Goal: Find specific page/section: Find specific page/section

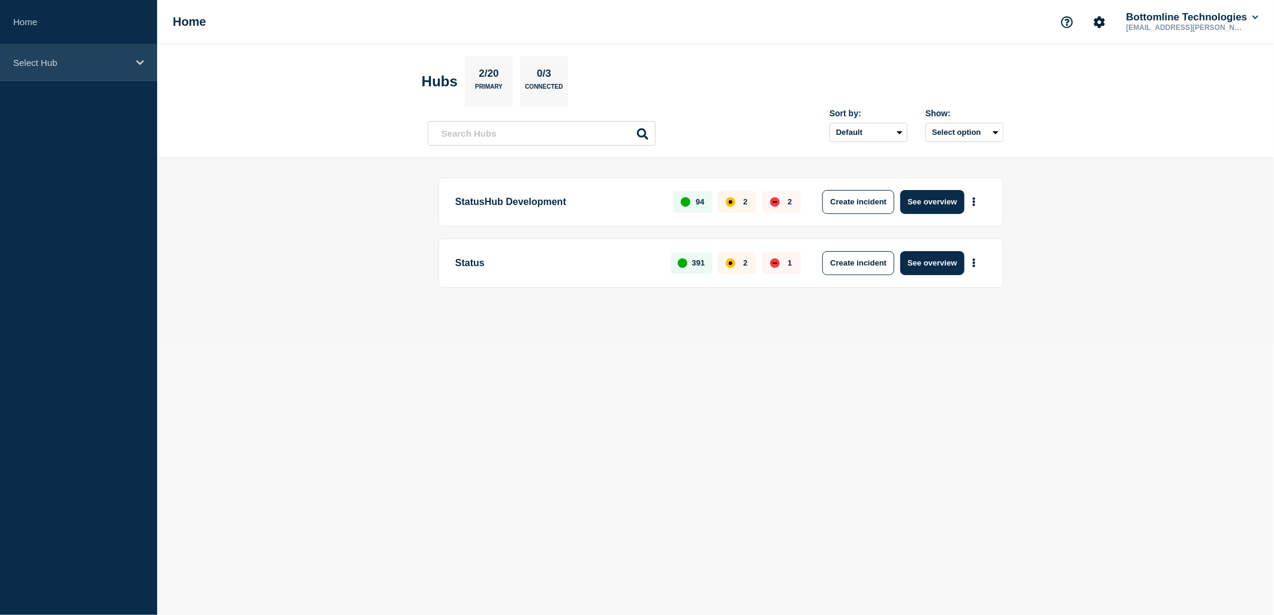
click at [114, 56] on div "Select Hub" at bounding box center [78, 62] width 157 height 37
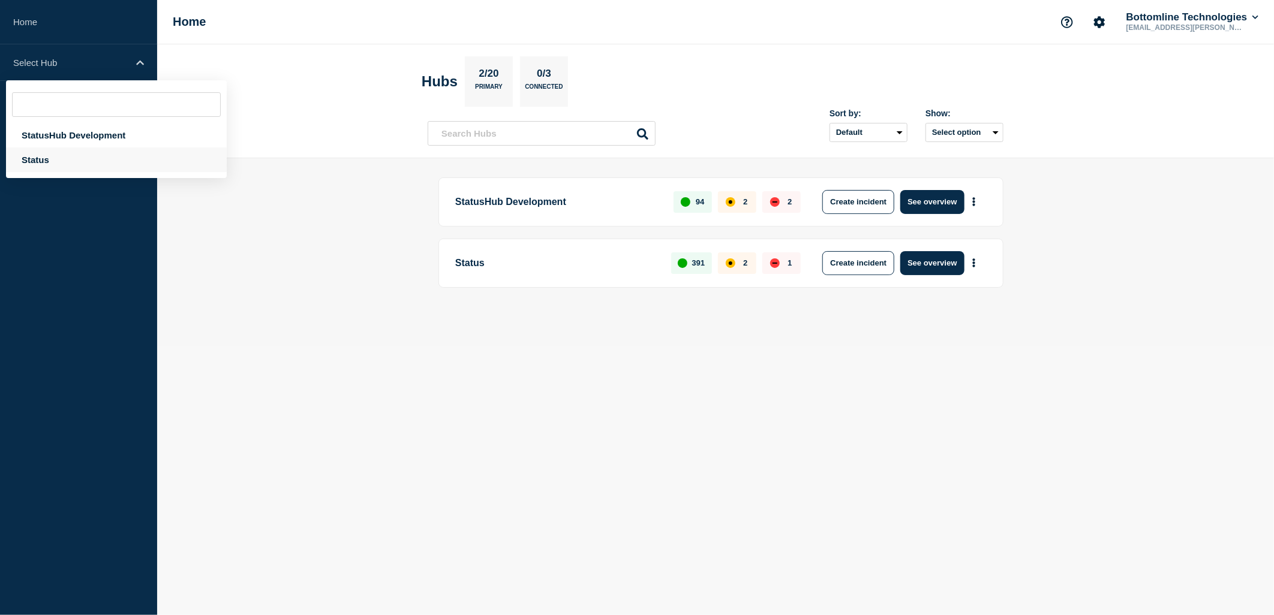
click at [68, 162] on div "Status" at bounding box center [116, 160] width 221 height 25
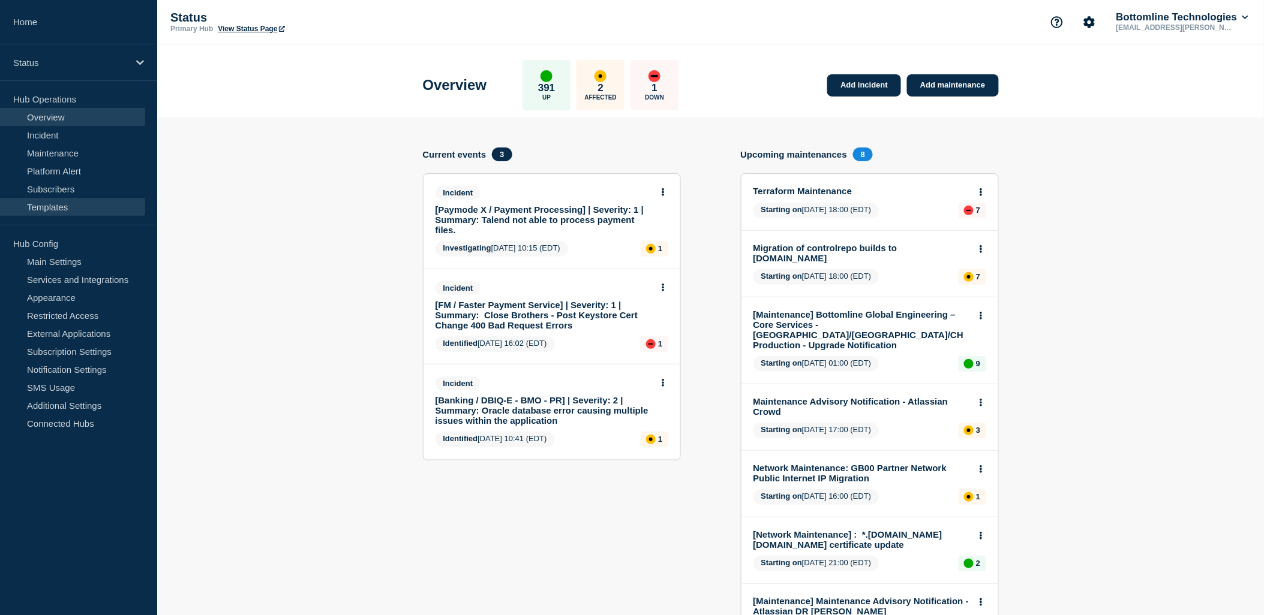
click at [39, 206] on link "Templates" at bounding box center [72, 207] width 145 height 18
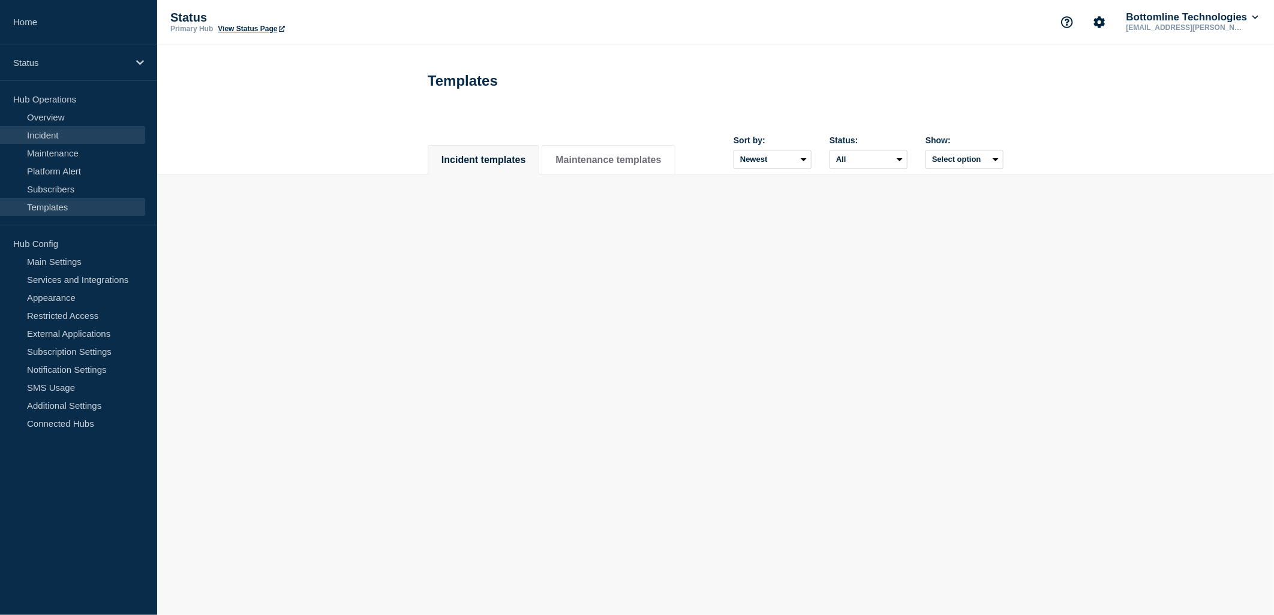
click at [58, 137] on link "Incident" at bounding box center [72, 135] width 145 height 18
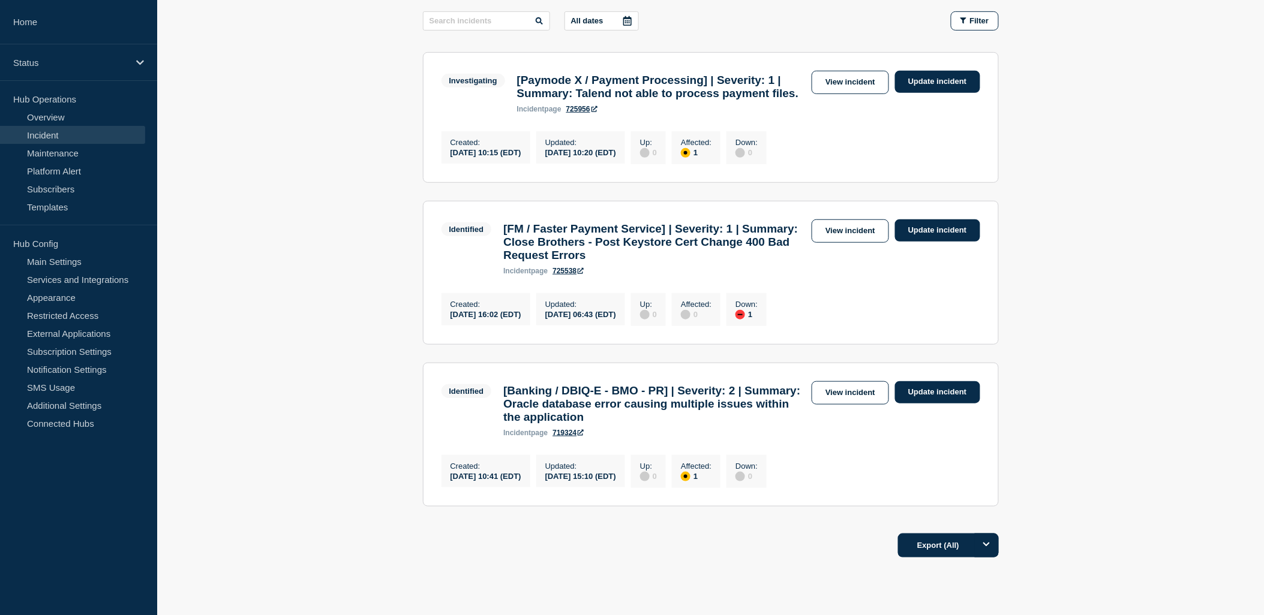
scroll to position [200, 0]
